Goal: Task Accomplishment & Management: Manage account settings

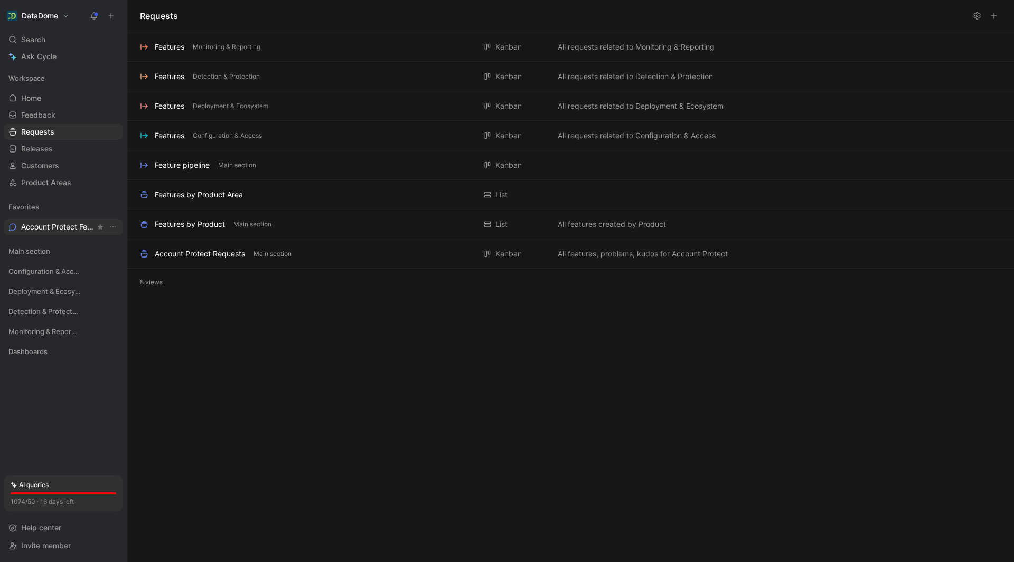
click at [40, 220] on link "Account Protect Feedback" at bounding box center [63, 227] width 118 height 16
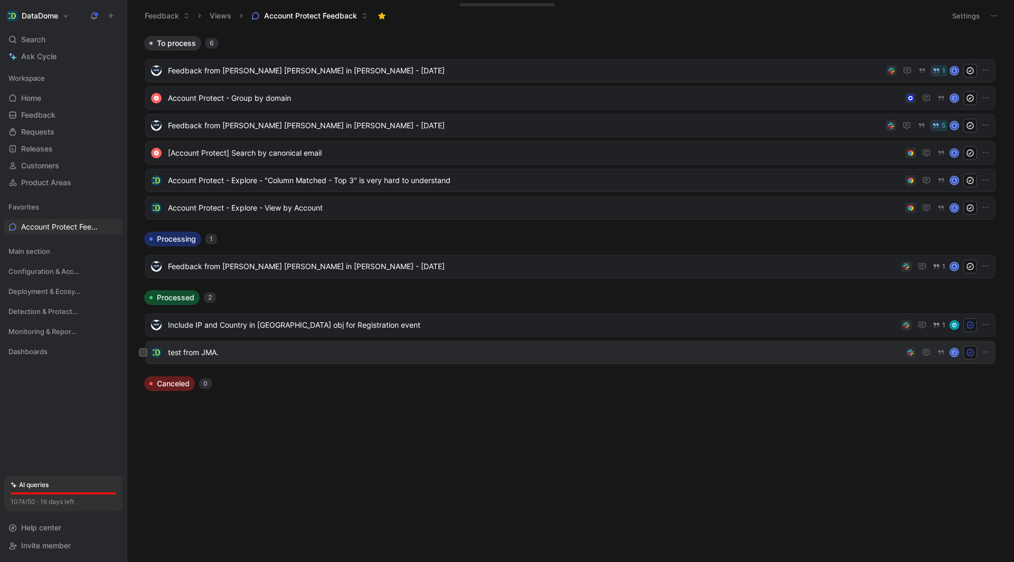
click at [259, 350] on span "test from JMA." at bounding box center [534, 352] width 733 height 13
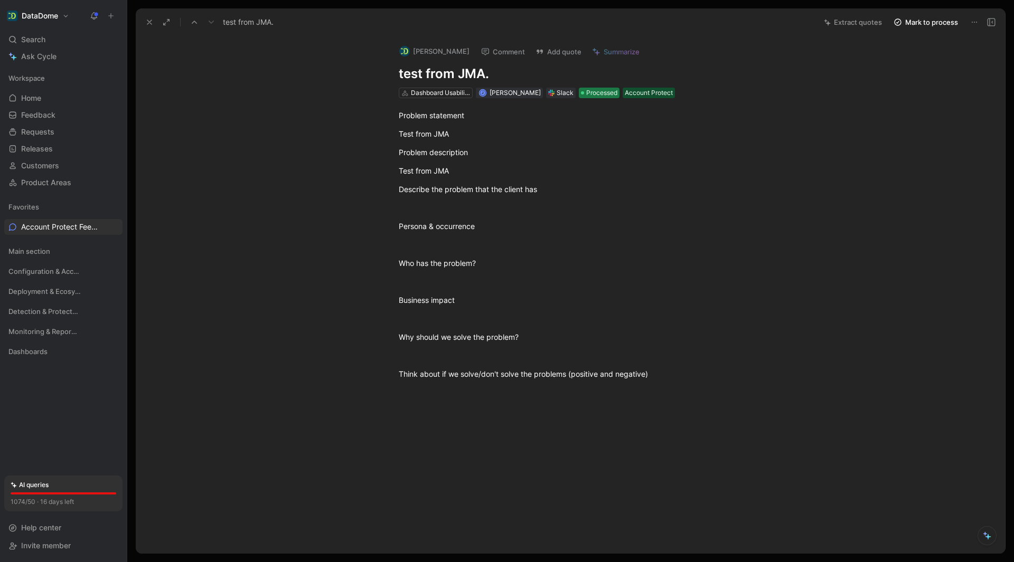
click at [586, 97] on span "Processed" at bounding box center [601, 93] width 31 height 11
click at [147, 21] on icon at bounding box center [149, 22] width 8 height 8
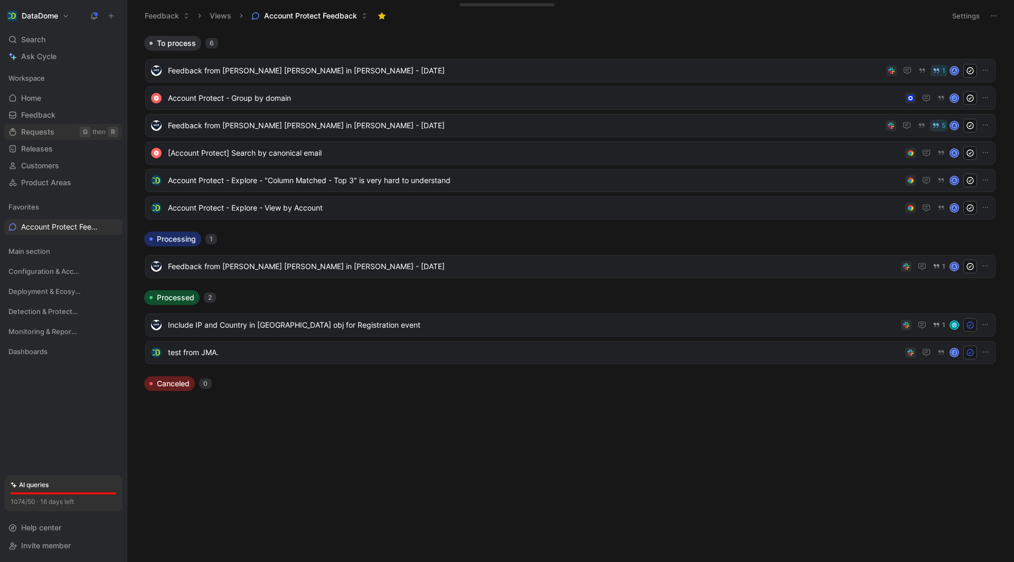
click at [53, 131] on span "Requests" at bounding box center [37, 132] width 33 height 11
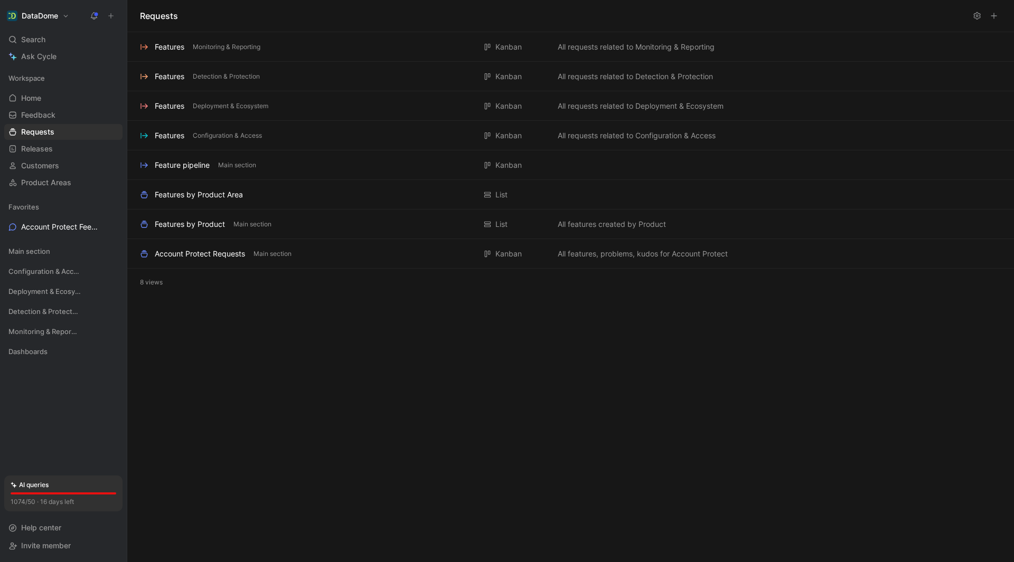
click at [993, 16] on use at bounding box center [993, 15] width 5 height 5
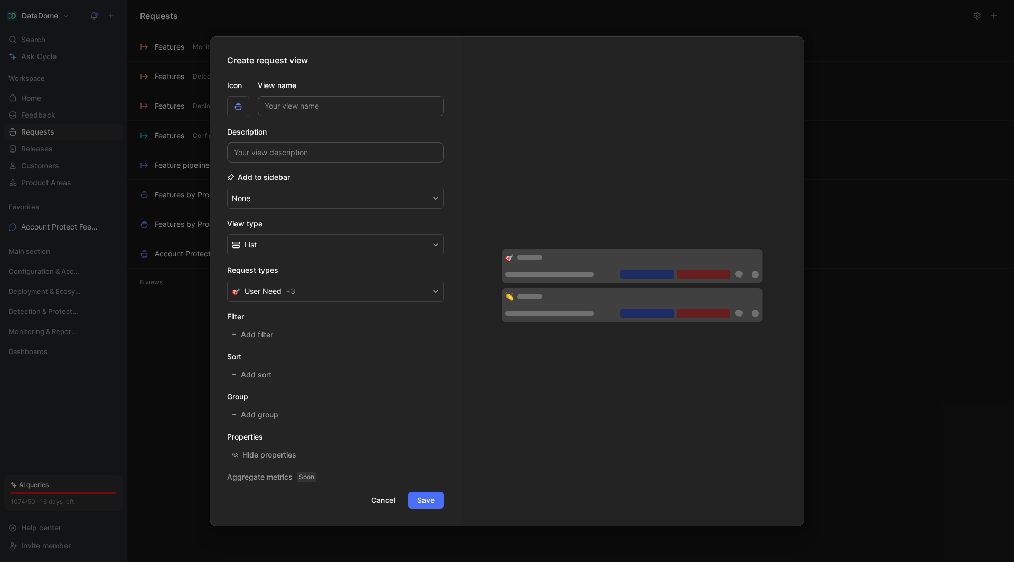
type input "J"
type input "JMA Requests"
click at [265, 335] on span "Add filter" at bounding box center [257, 334] width 33 height 13
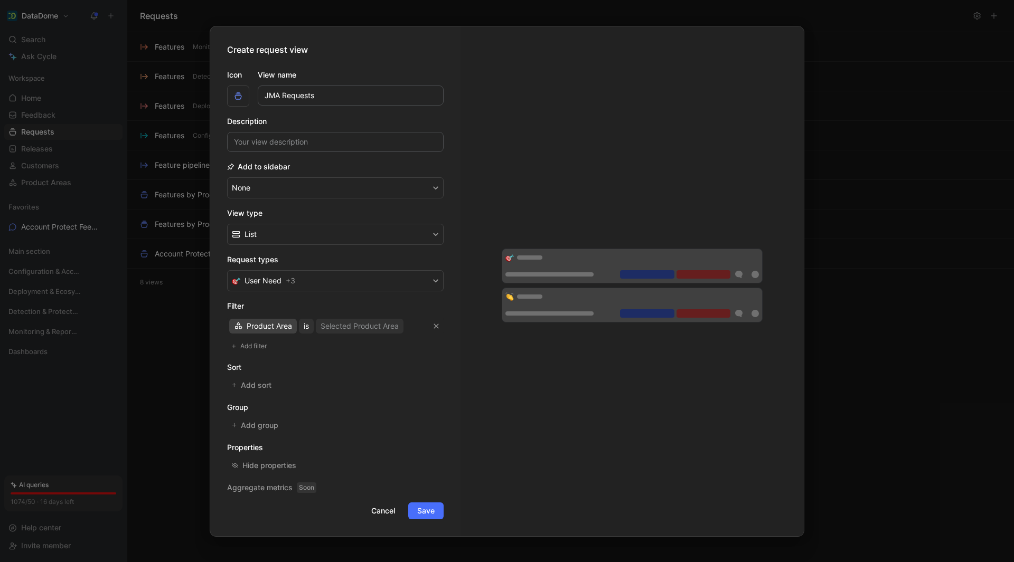
click at [274, 328] on span "Product Area" at bounding box center [269, 326] width 45 height 13
click at [269, 397] on span "Assignee" at bounding box center [262, 395] width 31 height 9
click at [339, 327] on div "Select users" at bounding box center [327, 326] width 42 height 13
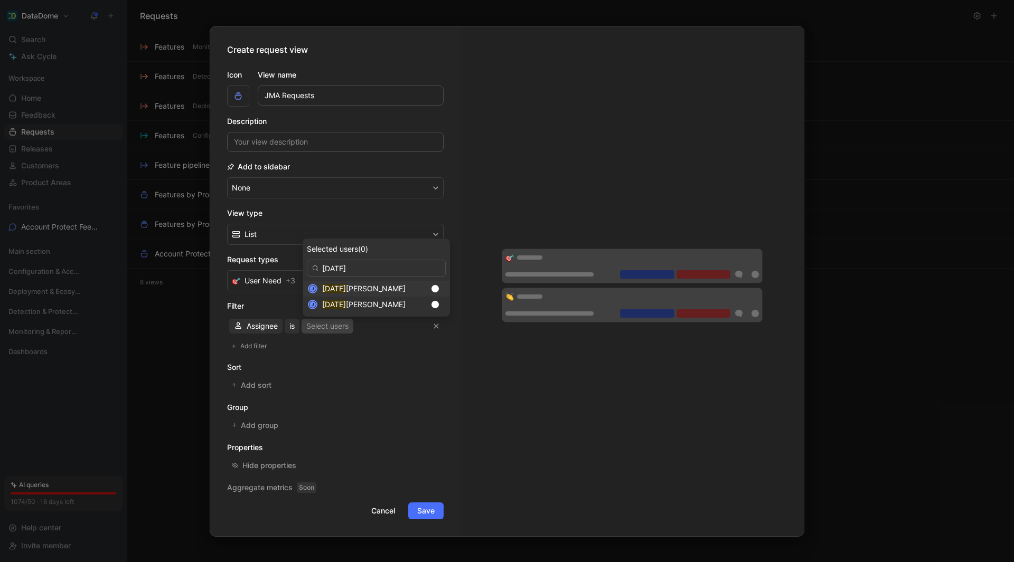
type input "[DATE]"
click at [352, 288] on span "[PERSON_NAME]" at bounding box center [376, 288] width 60 height 9
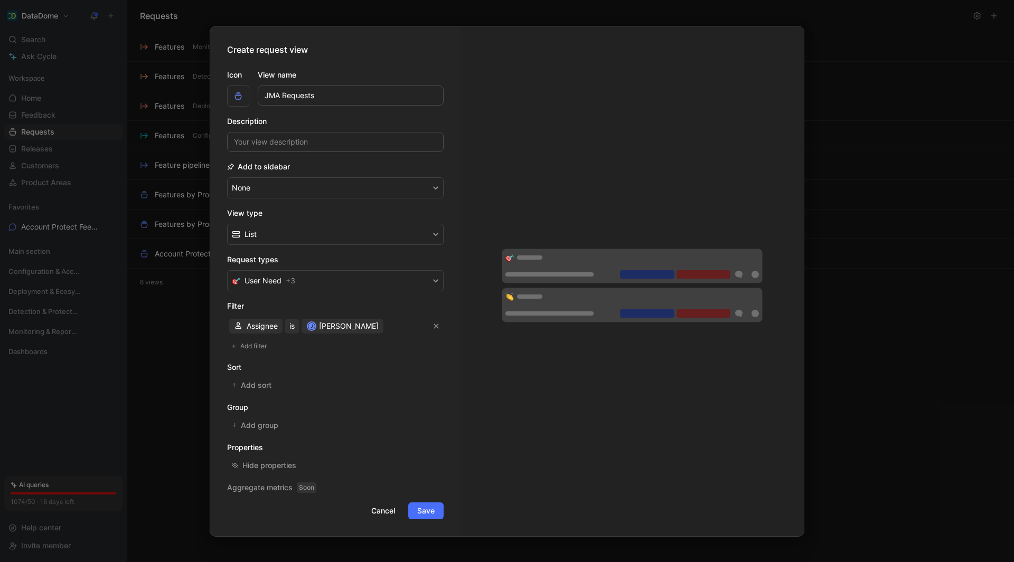
click at [428, 509] on span "Save" at bounding box center [425, 511] width 17 height 13
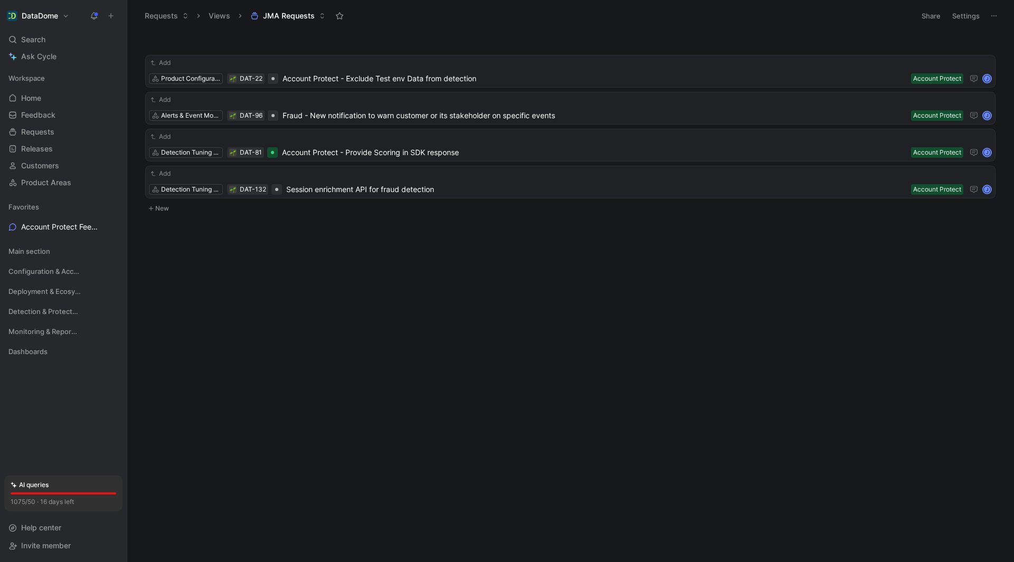
click at [339, 15] on icon at bounding box center [339, 16] width 8 height 8
drag, startPoint x: 48, startPoint y: 225, endPoint x: 50, endPoint y: 249, distance: 23.8
click at [50, 249] on div "Favorites JMA Requests Account Protect Feedback" at bounding box center [63, 225] width 118 height 53
click at [112, 240] on icon "View actions" at bounding box center [113, 244] width 8 height 8
drag, startPoint x: 114, startPoint y: 243, endPoint x: 115, endPoint y: 226, distance: 16.9
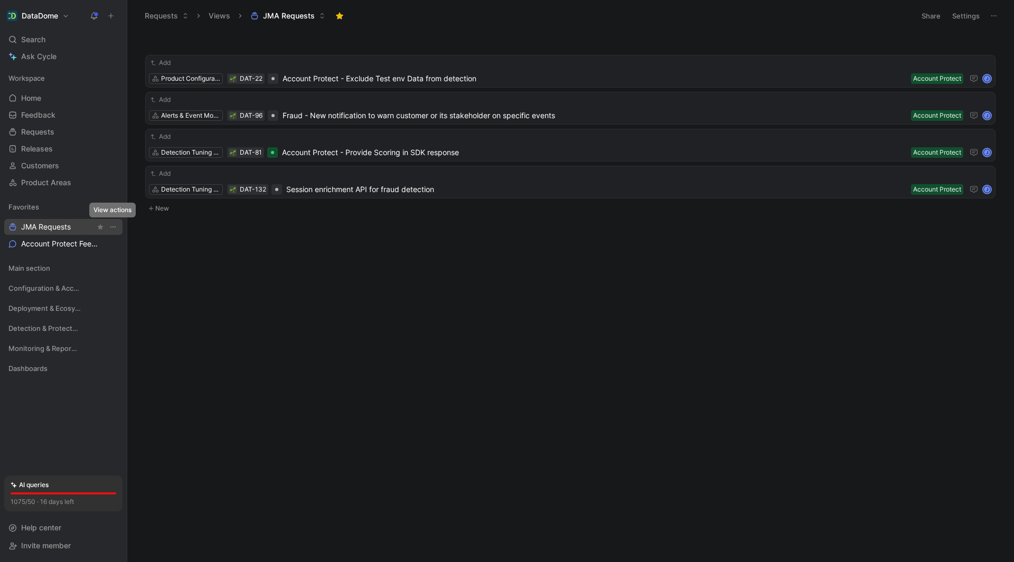
click at [115, 226] on div "Favorites JMA Requests Account Protect Feedback" at bounding box center [63, 225] width 118 height 53
drag, startPoint x: 52, startPoint y: 244, endPoint x: 60, endPoint y: 222, distance: 23.5
click at [60, 222] on div "Favorites JMA Requests Account Protect Feedback" at bounding box center [63, 225] width 118 height 53
click at [519, 298] on div "Add Product Configuration DAT-22 Account Protect - Exclude Test env Data from d…" at bounding box center [569, 299] width 871 height 526
click at [394, 175] on div "Add" at bounding box center [570, 173] width 842 height 11
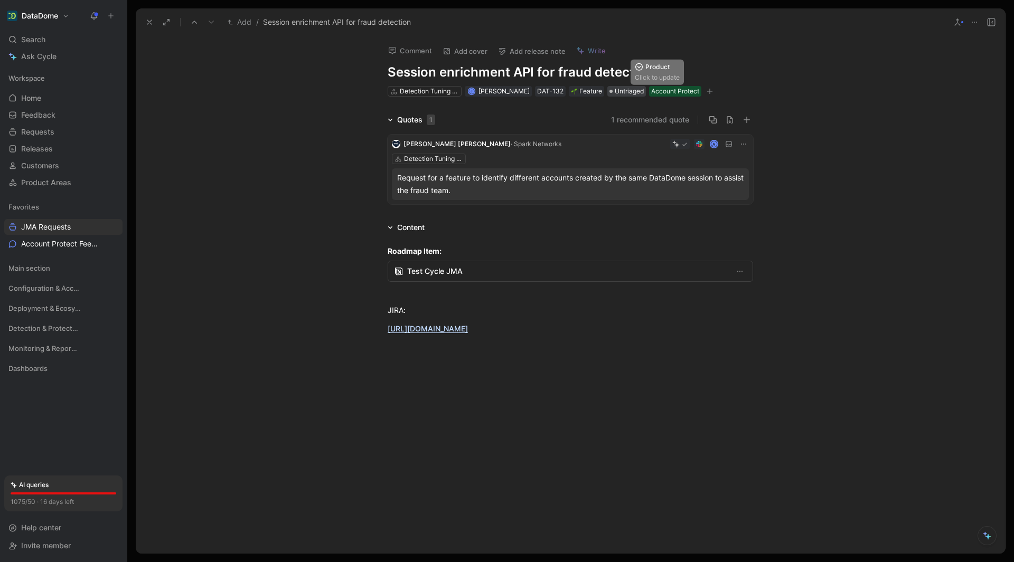
click at [620, 91] on span "Untriaged" at bounding box center [628, 91] width 29 height 11
click at [150, 21] on icon at bounding box center [149, 22] width 8 height 8
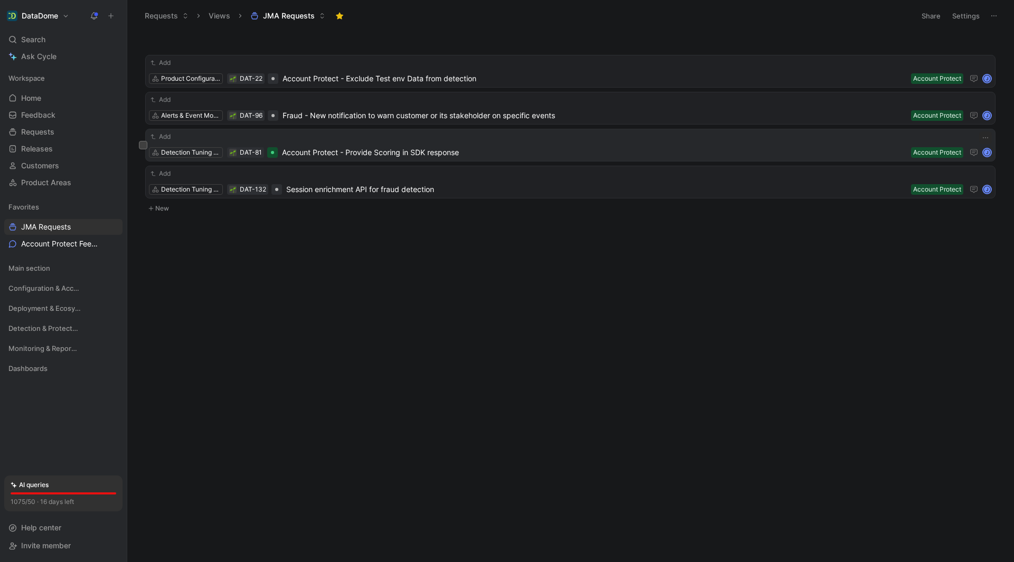
click at [515, 148] on span "Account Protect - Provide Scoring in SDK response" at bounding box center [594, 152] width 624 height 13
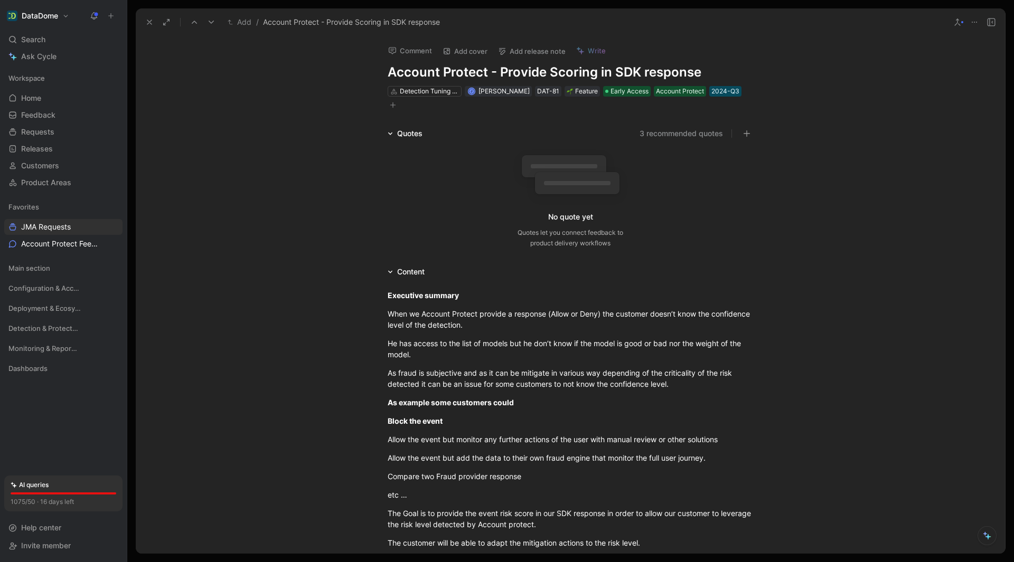
click at [387, 131] on icon at bounding box center [389, 133] width 5 height 5
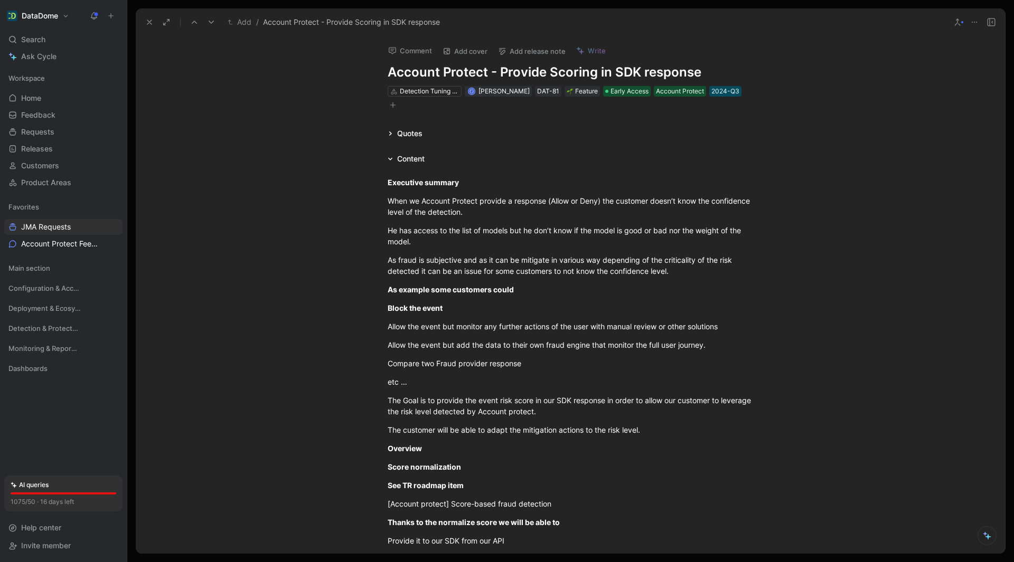
click at [387, 131] on icon at bounding box center [389, 133] width 5 height 5
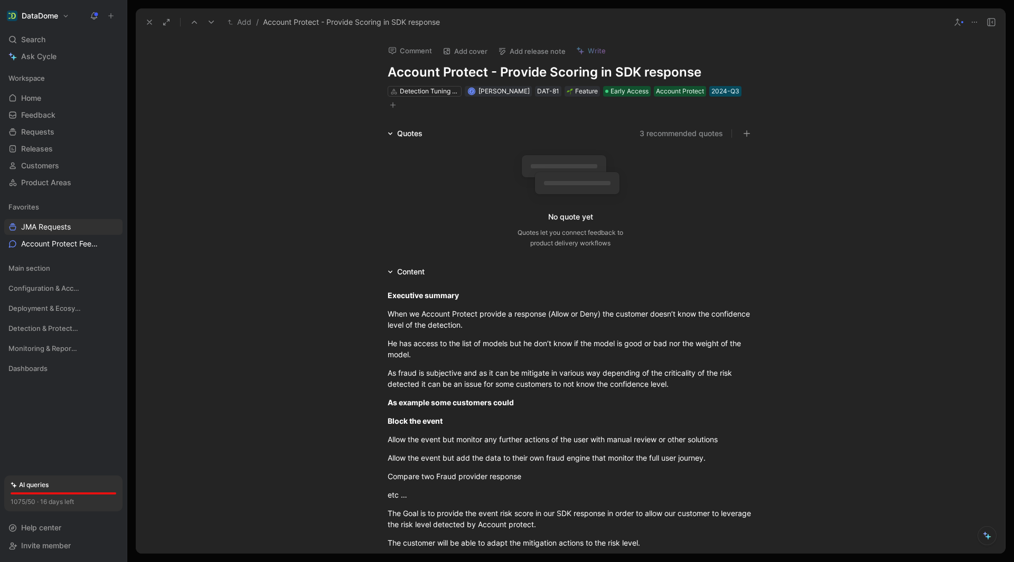
click at [697, 127] on button "3 recommended quotes" at bounding box center [680, 133] width 83 height 13
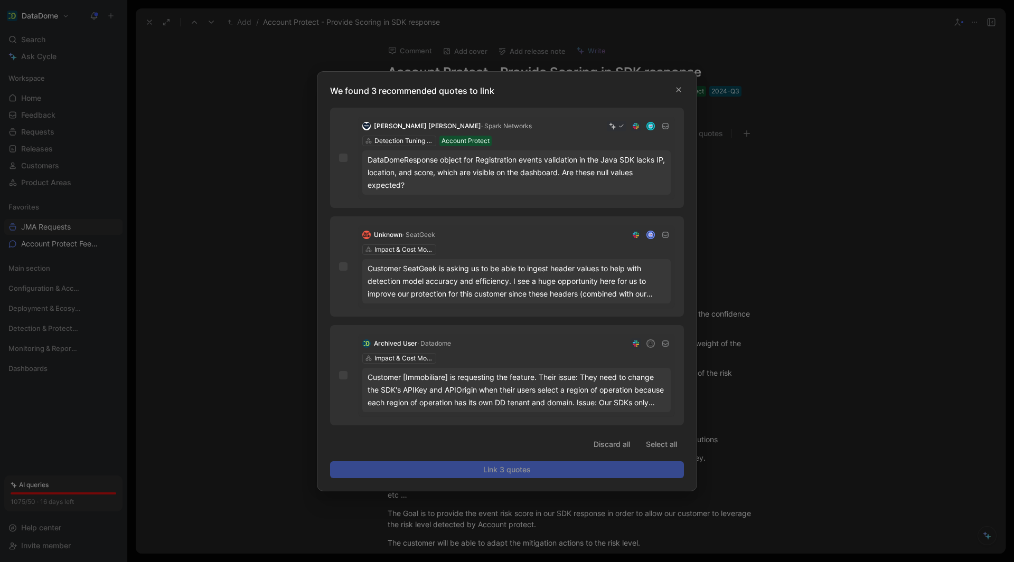
click at [719, 179] on div at bounding box center [507, 281] width 1014 height 562
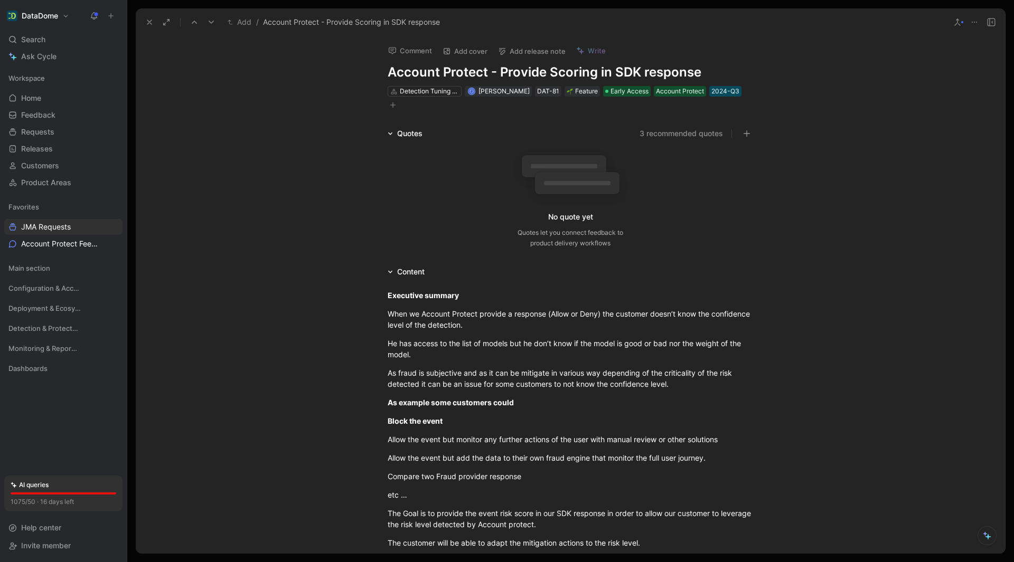
click at [690, 127] on button "3 recommended quotes" at bounding box center [680, 133] width 83 height 13
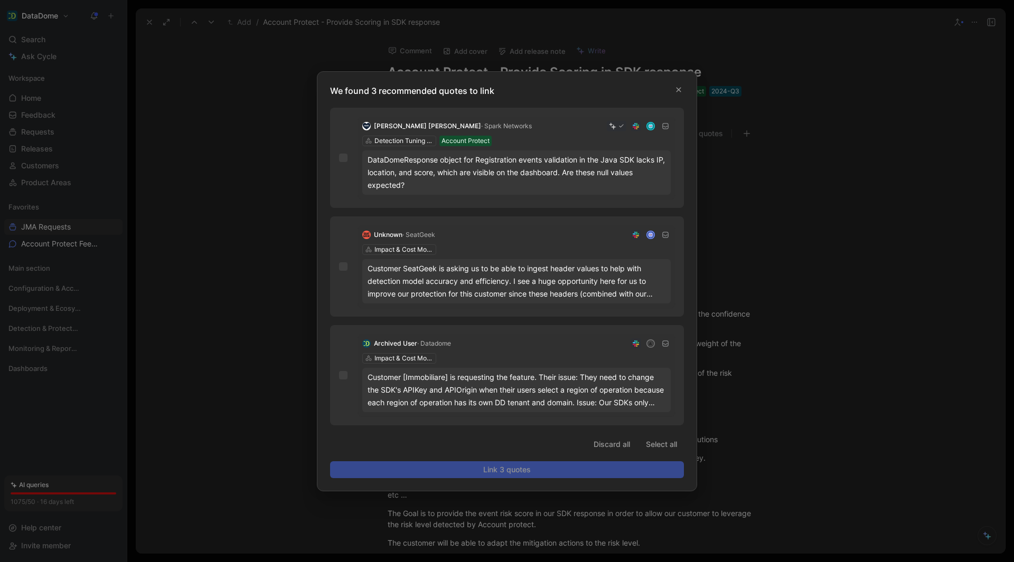
click at [782, 172] on div at bounding box center [507, 281] width 1014 height 562
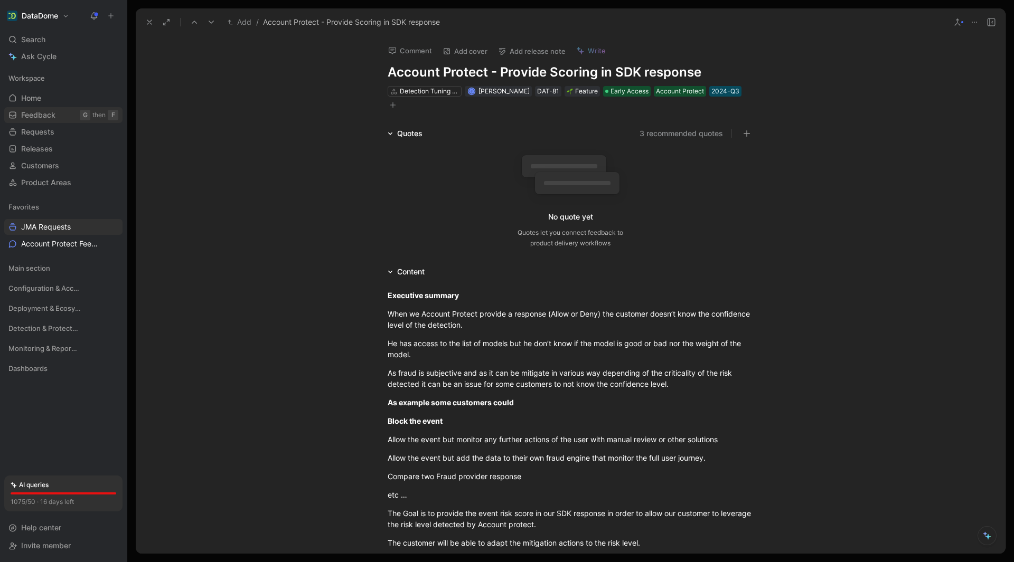
click at [64, 119] on link "Feedback G then F" at bounding box center [63, 115] width 118 height 16
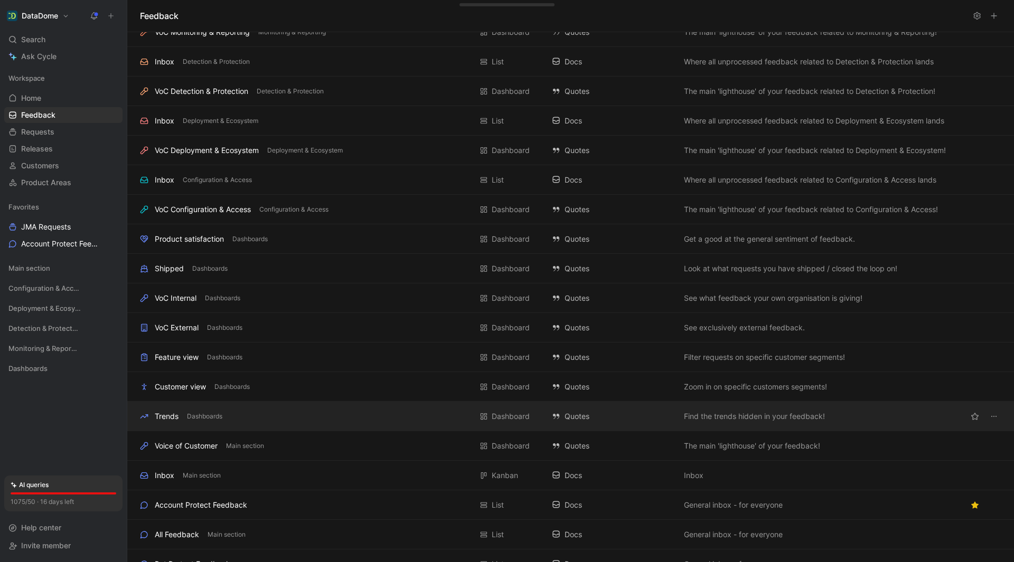
scroll to position [118, 0]
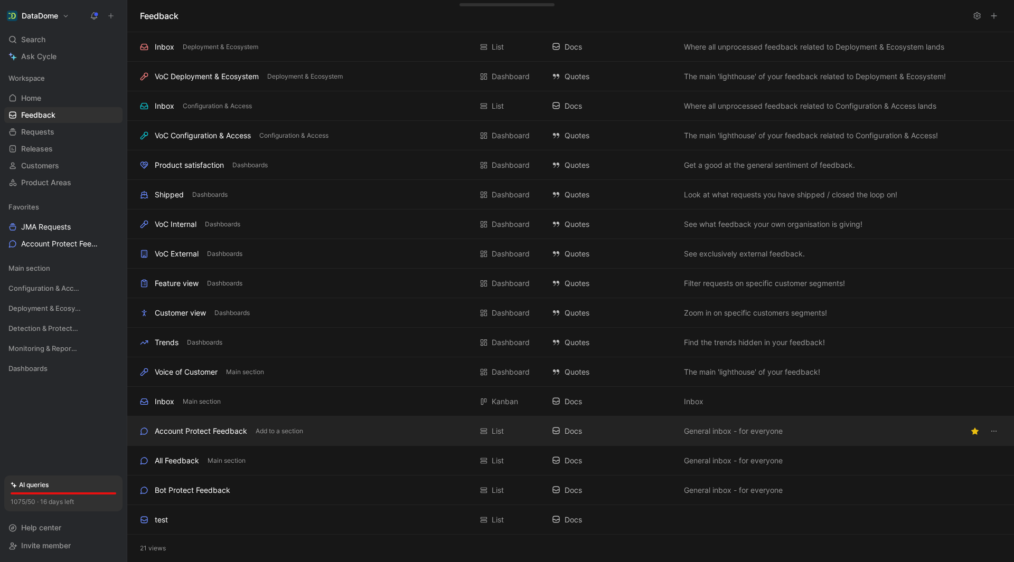
click at [363, 430] on div "Account Protect Feedback Add to a section" at bounding box center [306, 431] width 332 height 13
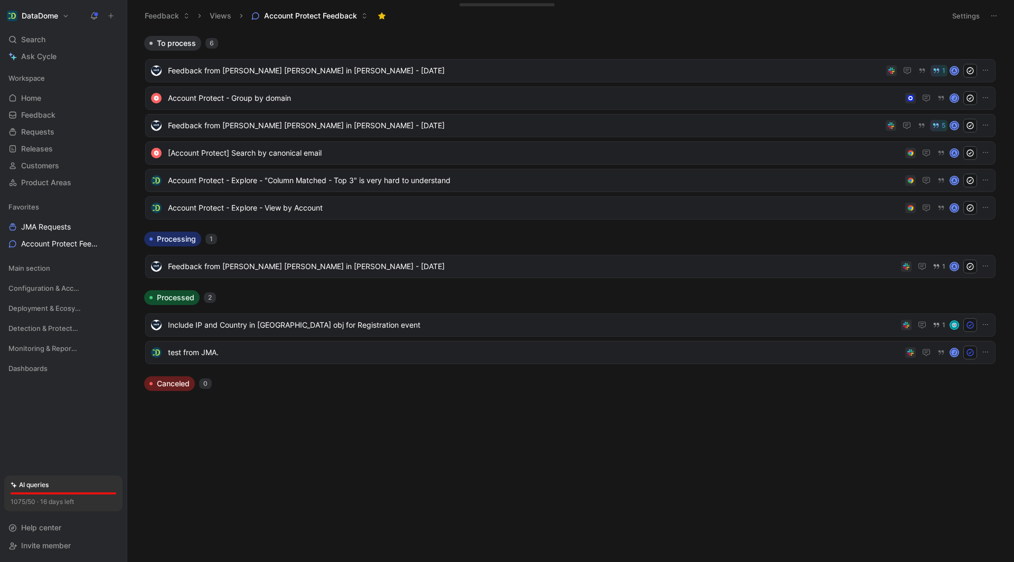
click at [953, 17] on button "Settings" at bounding box center [965, 15] width 37 height 15
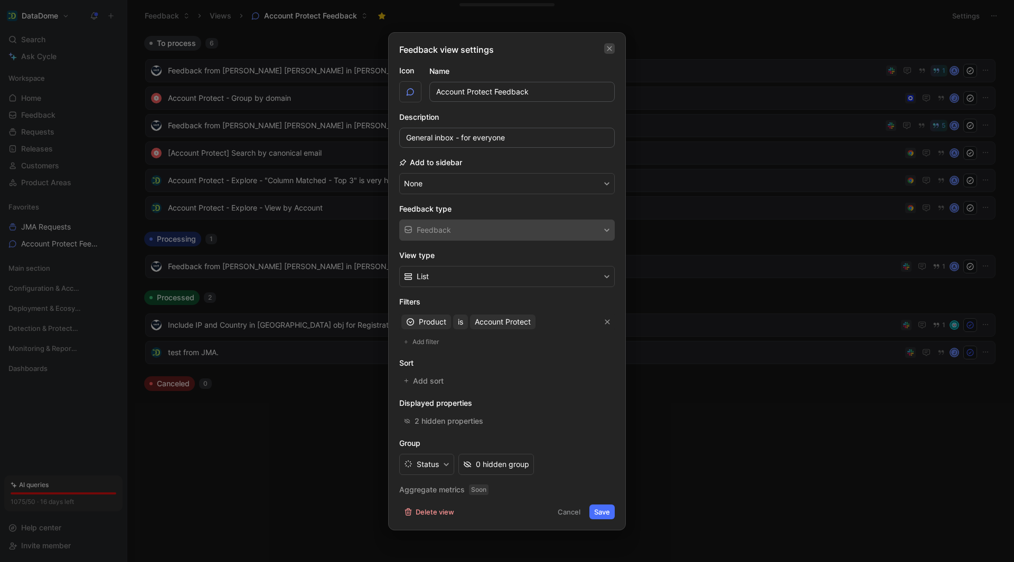
click at [610, 49] on icon "button" at bounding box center [609, 48] width 6 height 8
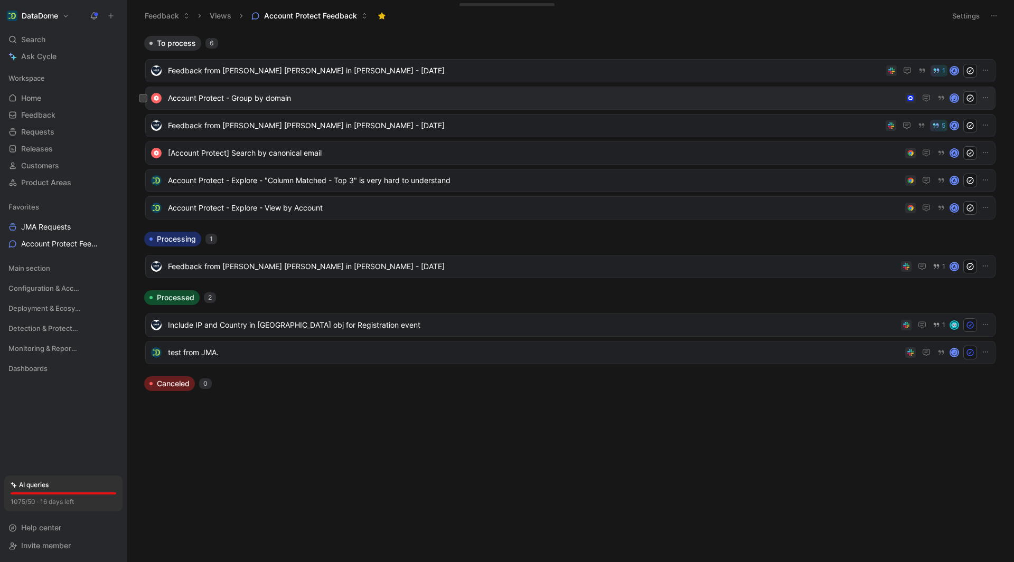
click at [645, 102] on span "Account Protect - Group by domain" at bounding box center [534, 98] width 733 height 13
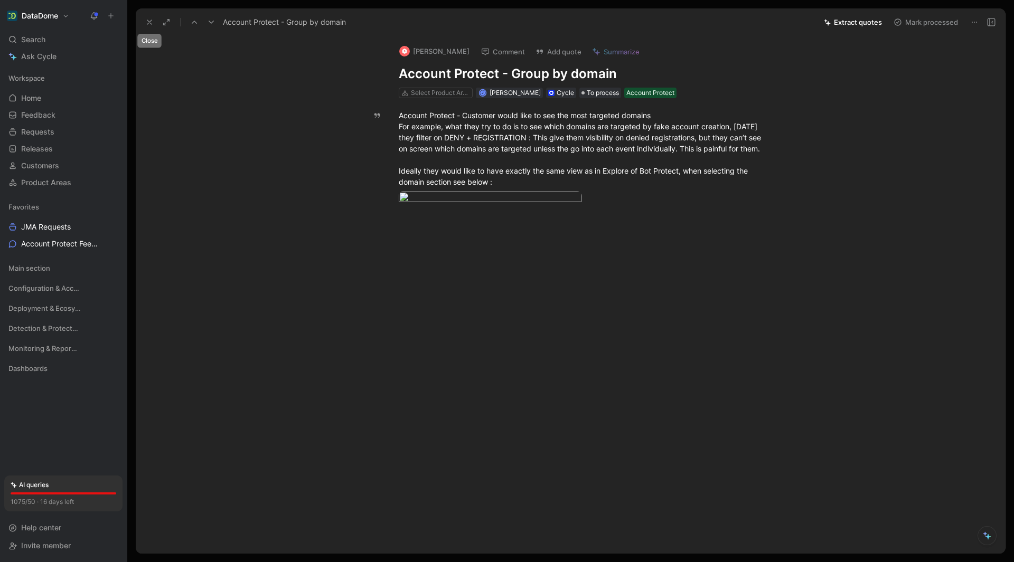
click at [152, 23] on icon at bounding box center [149, 22] width 8 height 8
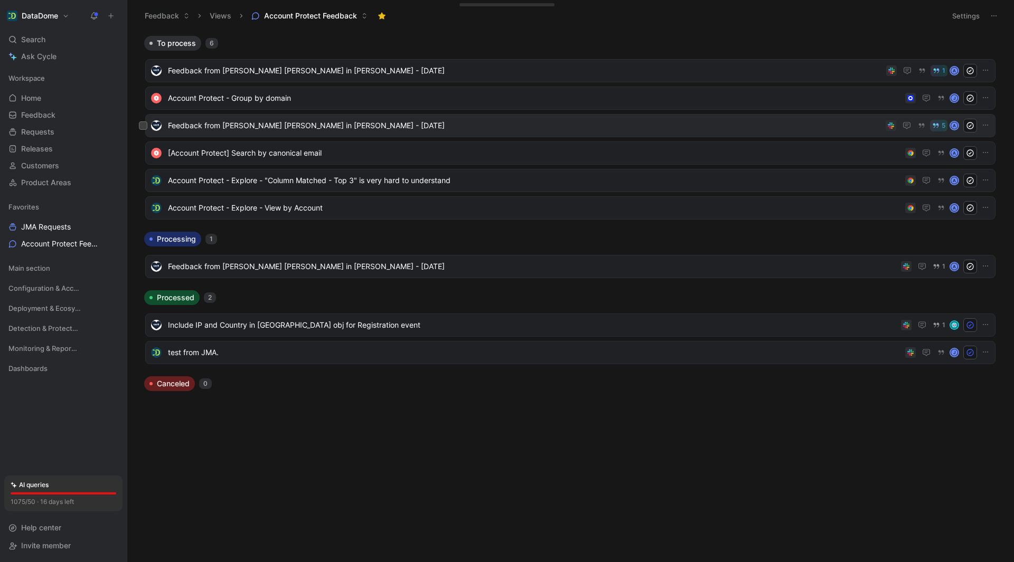
click at [621, 132] on div "Feedback from [PERSON_NAME] [PERSON_NAME] in [PERSON_NAME] - [DATE] 5 A" at bounding box center [570, 126] width 842 height 14
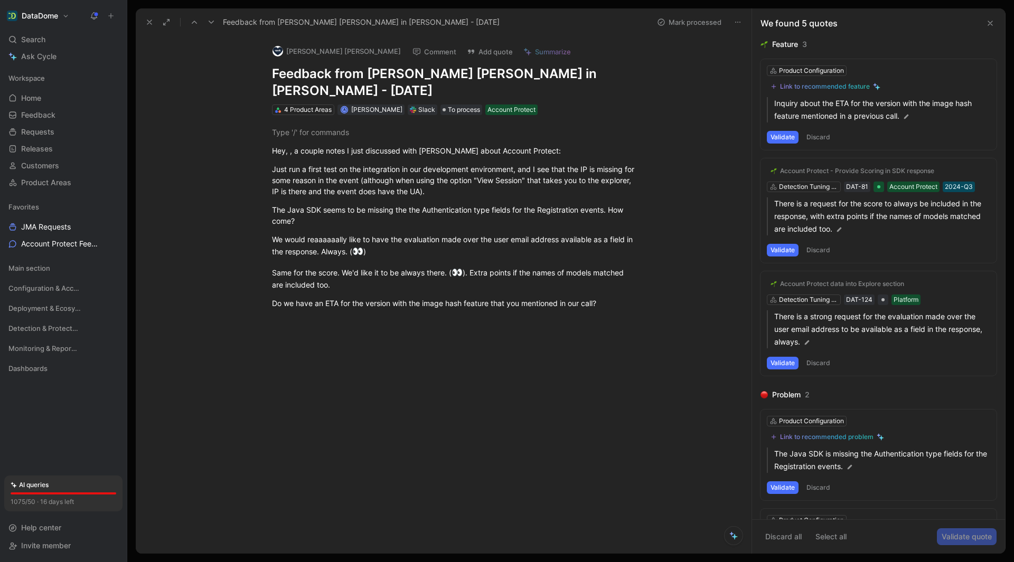
click at [990, 21] on icon at bounding box center [990, 23] width 8 height 8
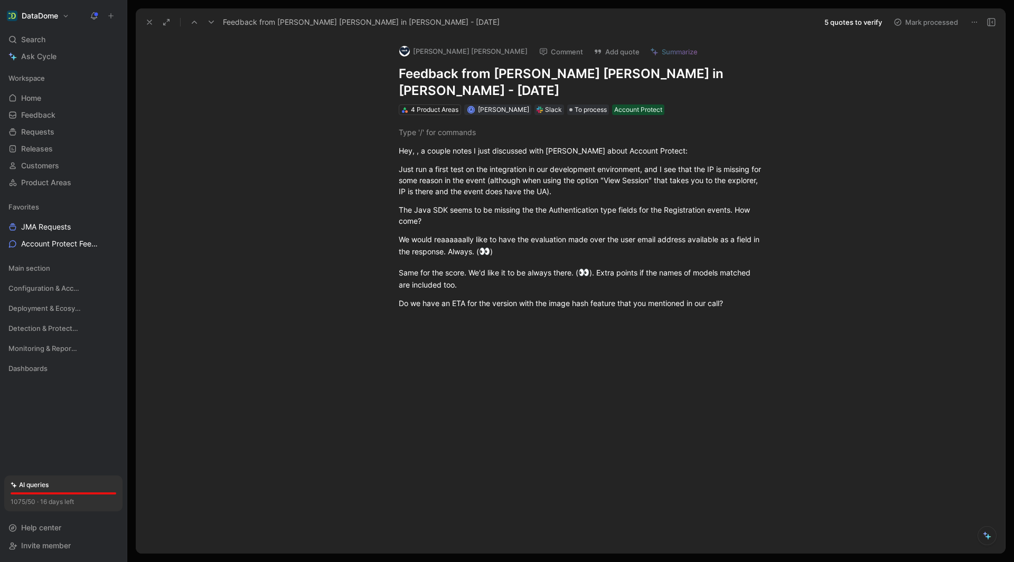
click at [140, 17] on div "Feedback from [PERSON_NAME] [PERSON_NAME] in [PERSON_NAME] - [DATE] 5 quotes to…" at bounding box center [570, 21] width 869 height 27
click at [144, 18] on button at bounding box center [149, 22] width 15 height 15
